Goal: Task Accomplishment & Management: Manage account settings

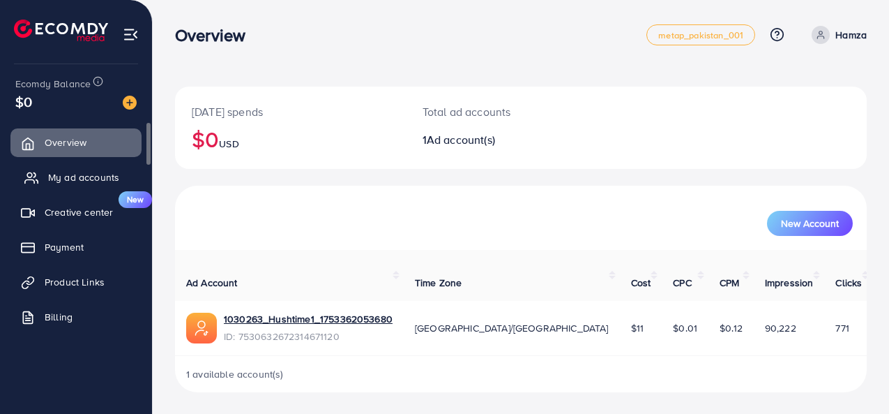
click at [64, 180] on span "My ad accounts" at bounding box center [83, 177] width 71 height 14
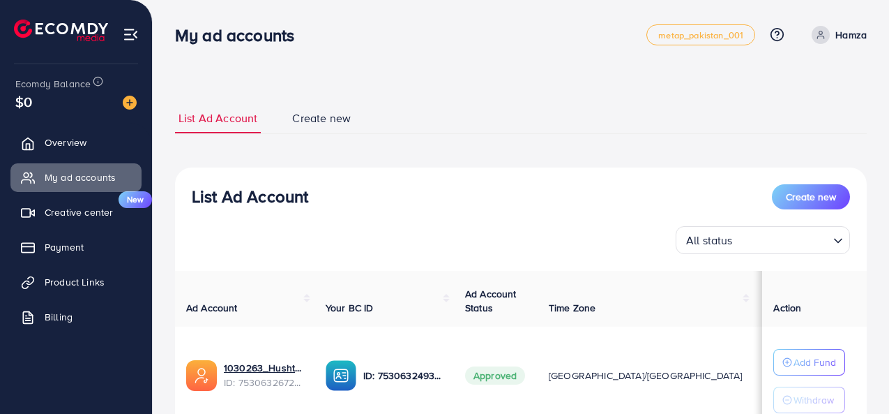
scroll to position [115, 0]
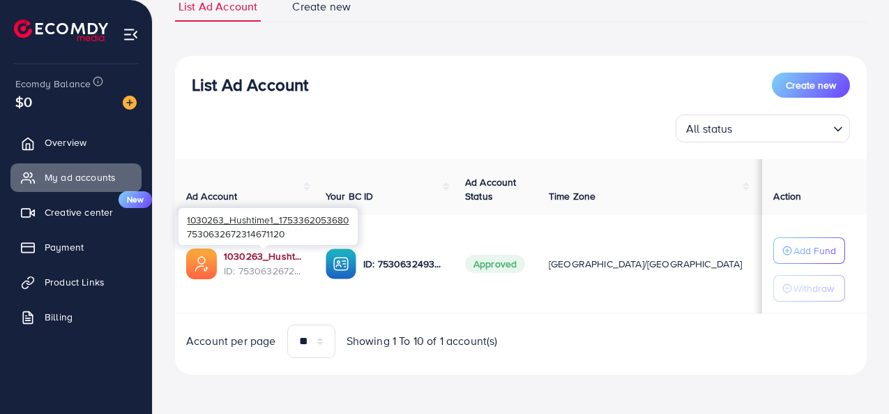
click at [241, 254] on link "1030263_Hushtime1_1753362053680" at bounding box center [264, 256] width 80 height 14
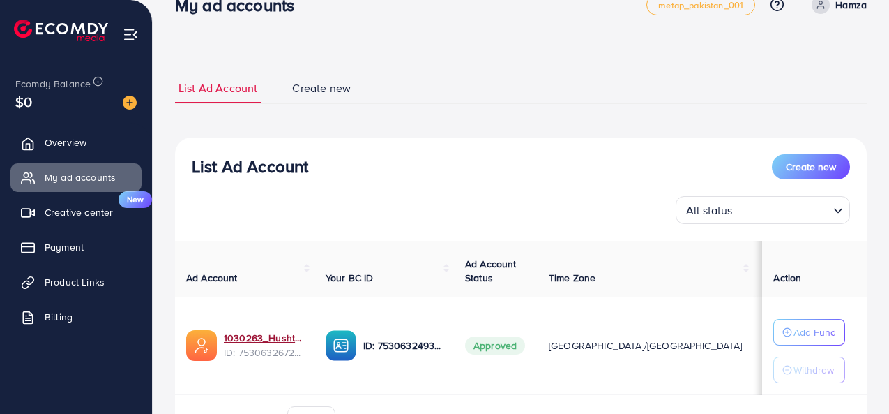
scroll to position [0, 0]
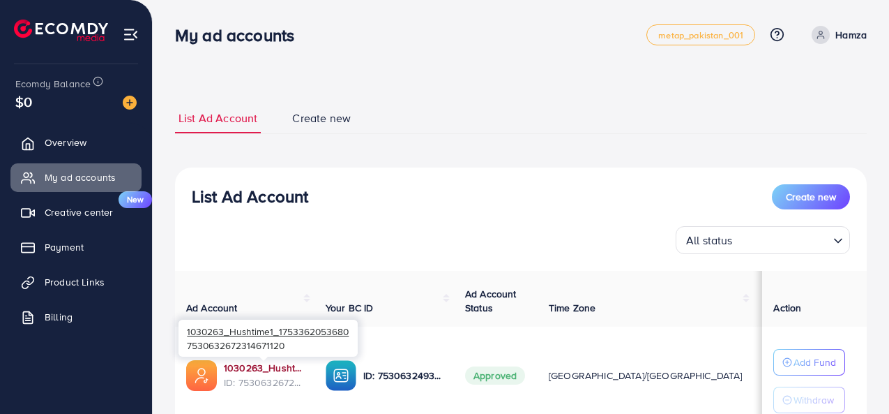
click at [269, 371] on link "1030263_Hushtime1_1753362053680" at bounding box center [264, 368] width 80 height 14
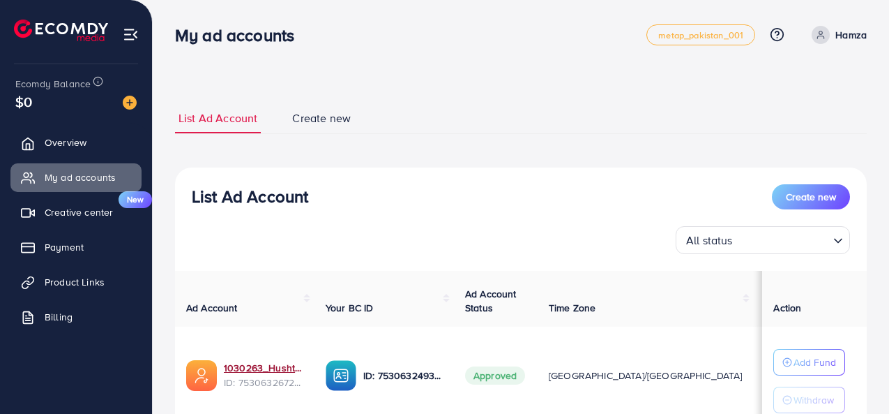
click at [826, 31] on span at bounding box center [821, 35] width 18 height 18
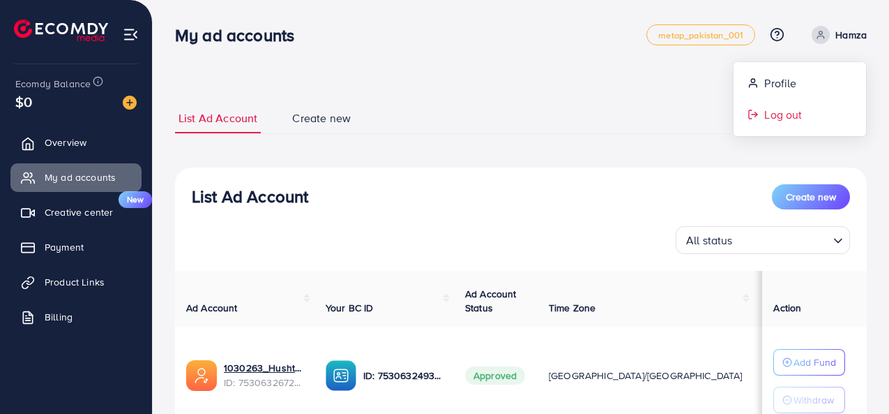
click at [803, 111] on link "Log out" at bounding box center [800, 114] width 133 height 31
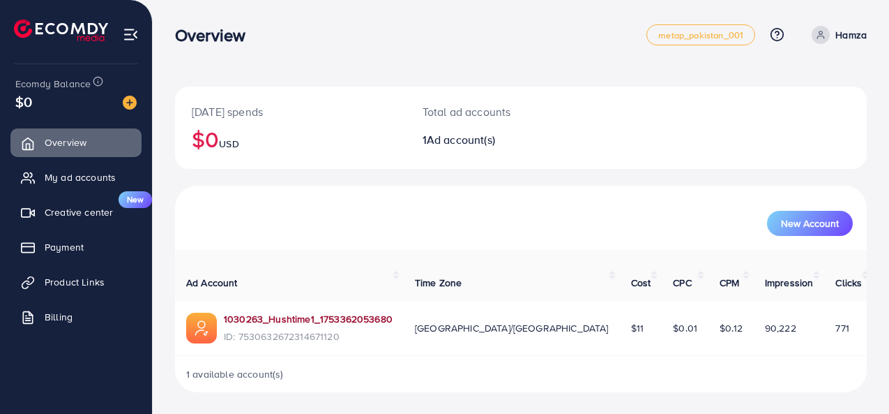
click at [305, 312] on link "1030263_Hushtime1_1753362053680" at bounding box center [308, 319] width 169 height 14
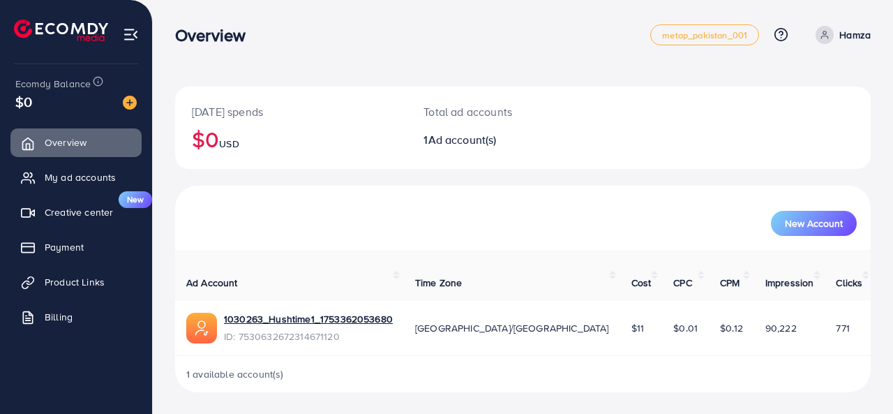
click at [377, 209] on div "New Account" at bounding box center [523, 217] width 690 height 36
click at [95, 179] on span "My ad accounts" at bounding box center [83, 177] width 71 height 14
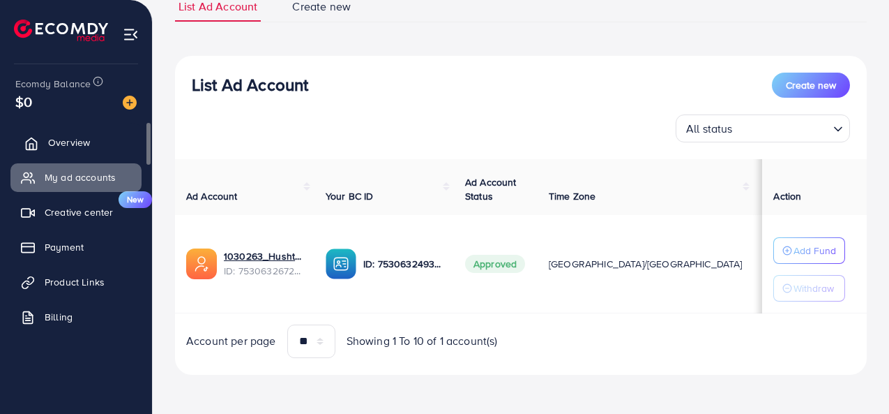
click at [84, 142] on span "Overview" at bounding box center [69, 142] width 42 height 14
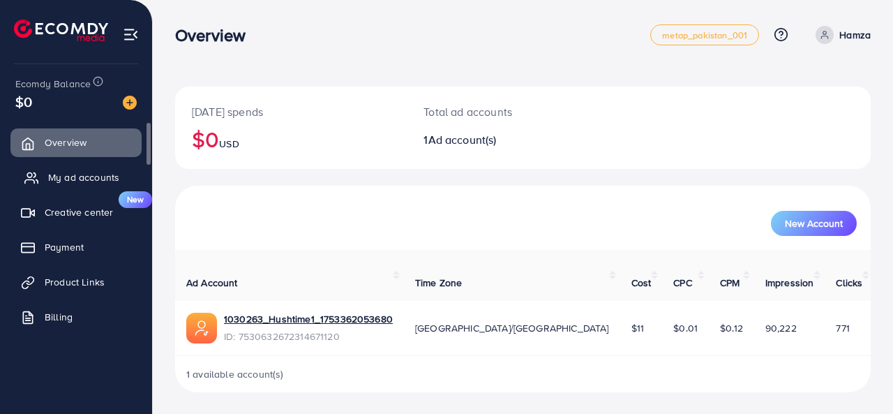
click at [66, 181] on span "My ad accounts" at bounding box center [83, 177] width 71 height 14
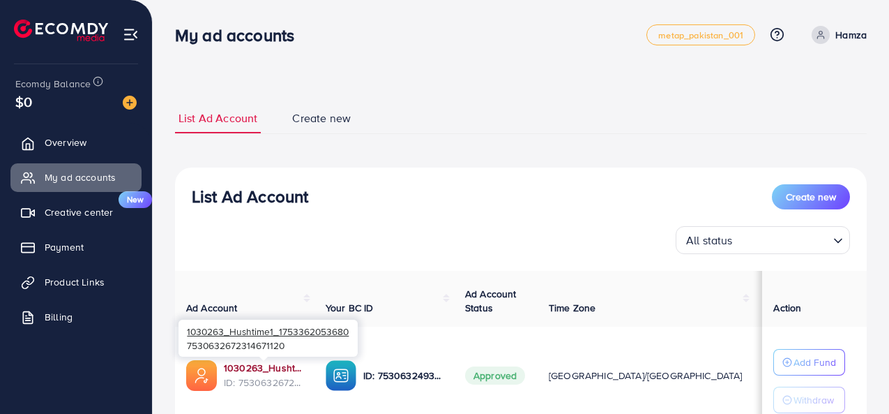
click at [276, 368] on link "1030263_Hushtime1_1753362053680" at bounding box center [264, 368] width 80 height 14
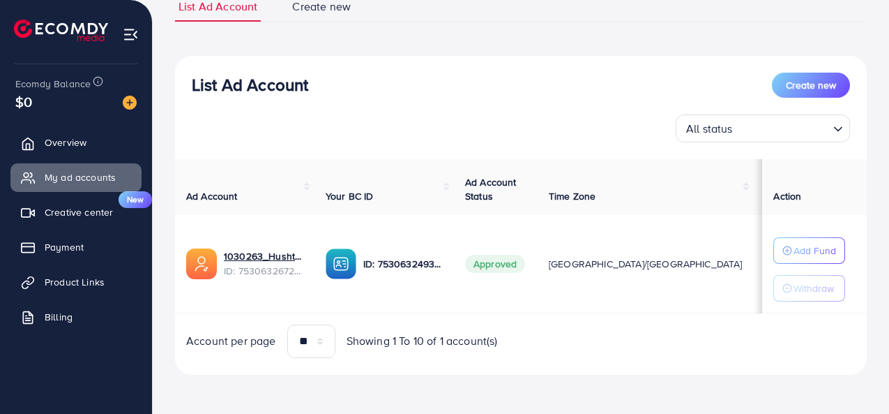
click at [443, 151] on div "List Ad Account Create new All status Loading... Ad Account Your BC ID Ad Accou…" at bounding box center [521, 215] width 692 height 319
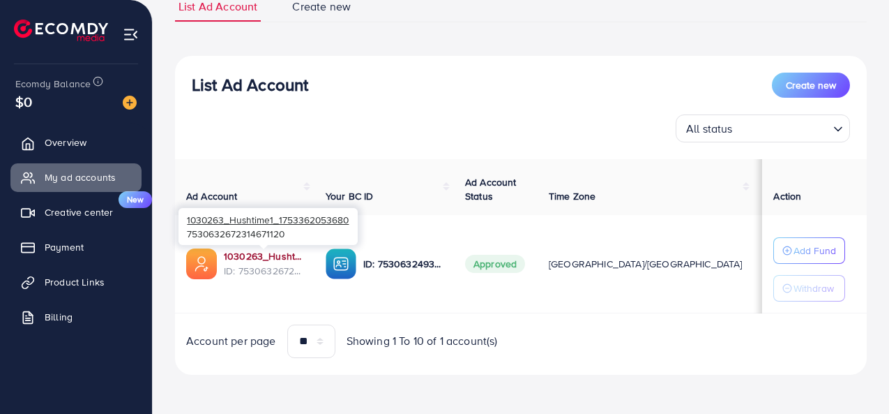
click at [253, 252] on link "1030263_Hushtime1_1753362053680" at bounding box center [264, 256] width 80 height 14
